Goal: Find specific page/section: Find specific page/section

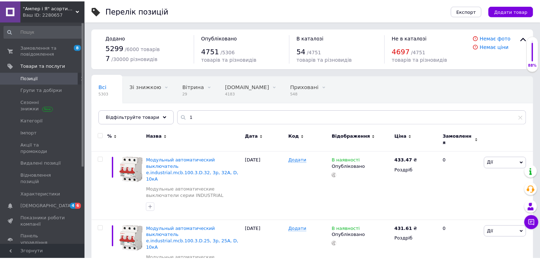
scroll to position [36, 0]
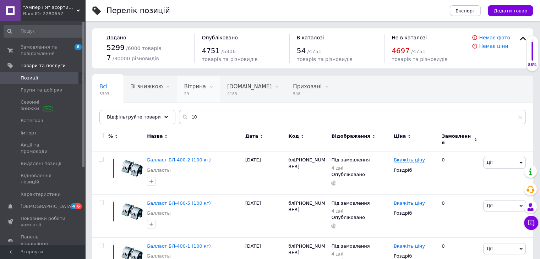
type input "1"
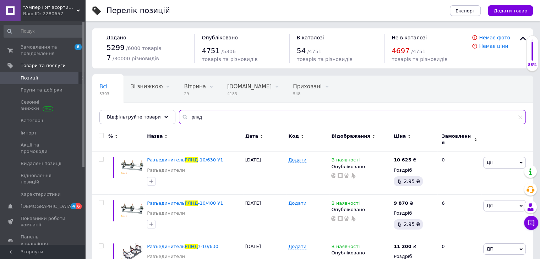
drag, startPoint x: 217, startPoint y: 117, endPoint x: 104, endPoint y: 124, distance: 113.2
click at [106, 124] on div "Всі 5303 Зі знижкою 0 Видалити Редагувати Вітрина 29 Видалити Редагувати [DOMAI…" at bounding box center [312, 100] width 441 height 49
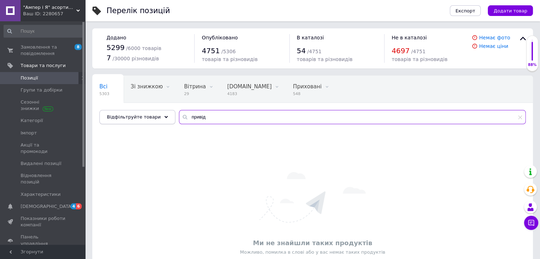
drag, startPoint x: 256, startPoint y: 120, endPoint x: 152, endPoint y: 121, distance: 103.7
click at [152, 121] on div "Відфільтруйте товари привід" at bounding box center [312, 117] width 427 height 14
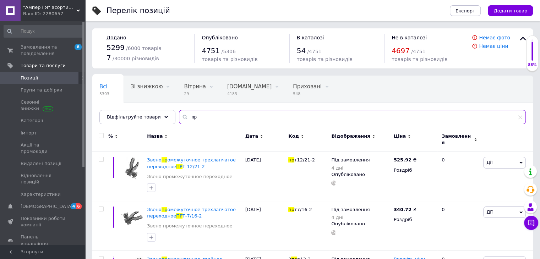
drag, startPoint x: 193, startPoint y: 119, endPoint x: 179, endPoint y: 121, distance: 14.4
click at [179, 121] on input "пр" at bounding box center [352, 117] width 347 height 14
type input "пр"
